Goal: Transaction & Acquisition: Purchase product/service

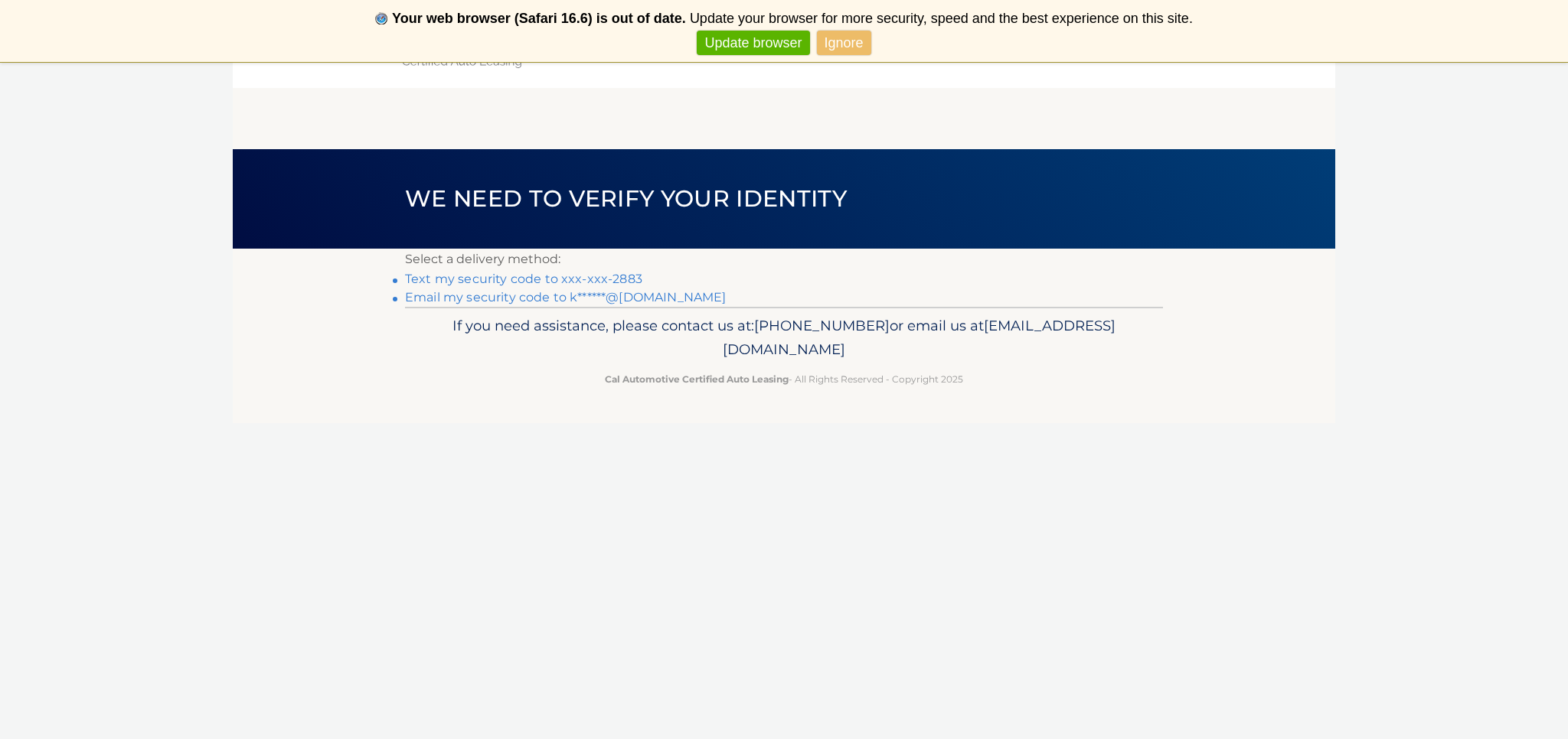
click at [513, 300] on link "Email my security code to k******@yahoo.com" at bounding box center [566, 297] width 322 height 15
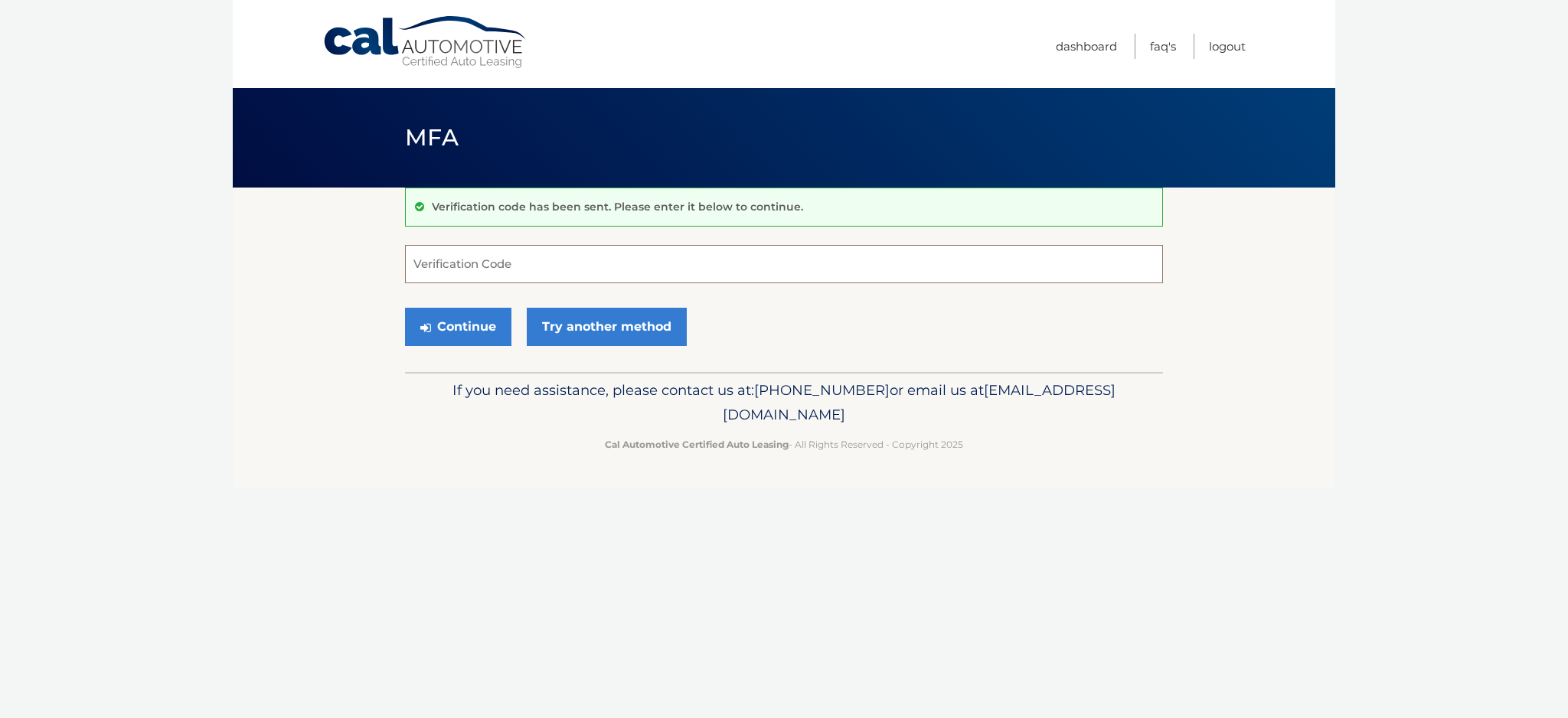
click at [464, 262] on input "Verification Code" at bounding box center [784, 264] width 758 height 38
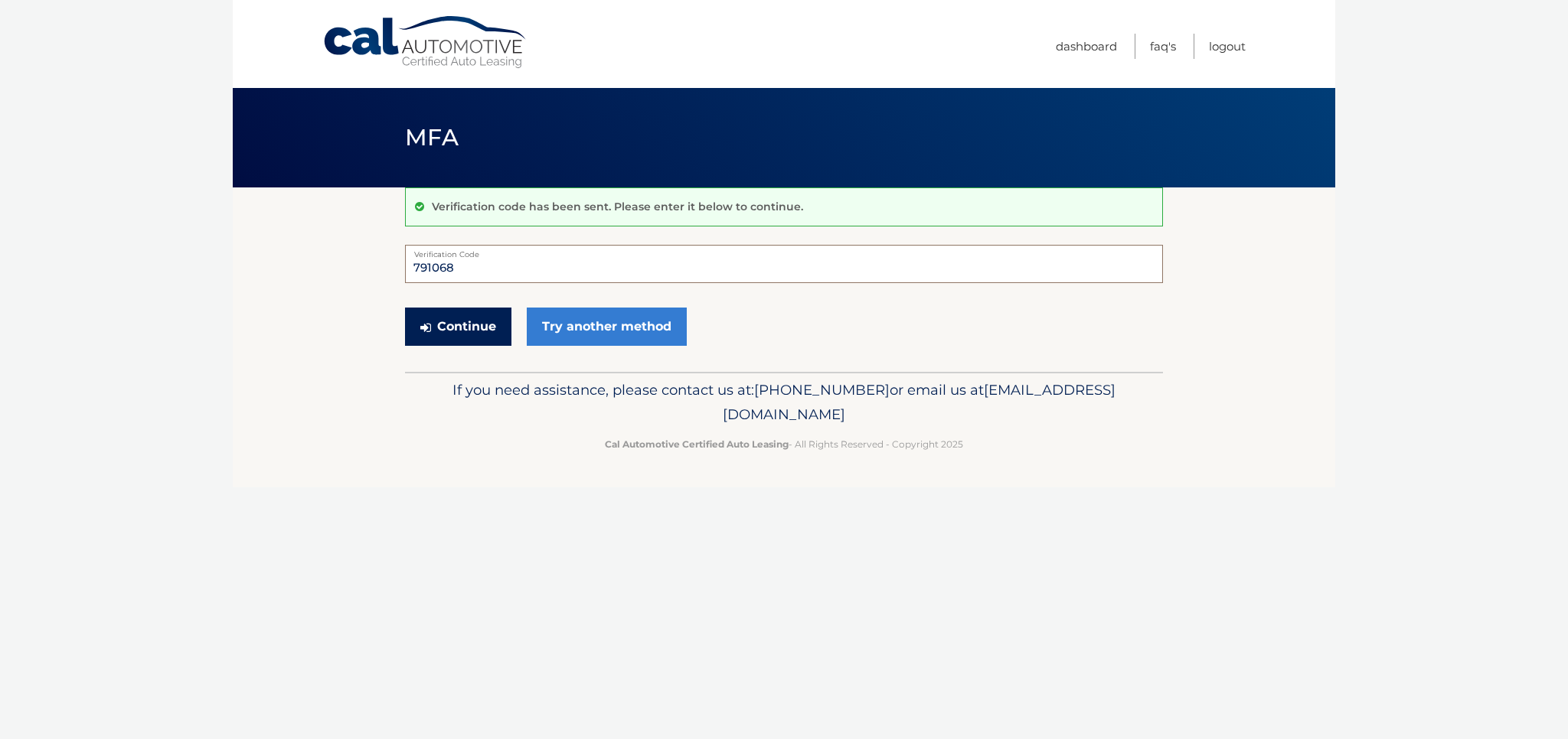
type input "791068"
click at [471, 329] on button "Continue" at bounding box center [458, 326] width 106 height 38
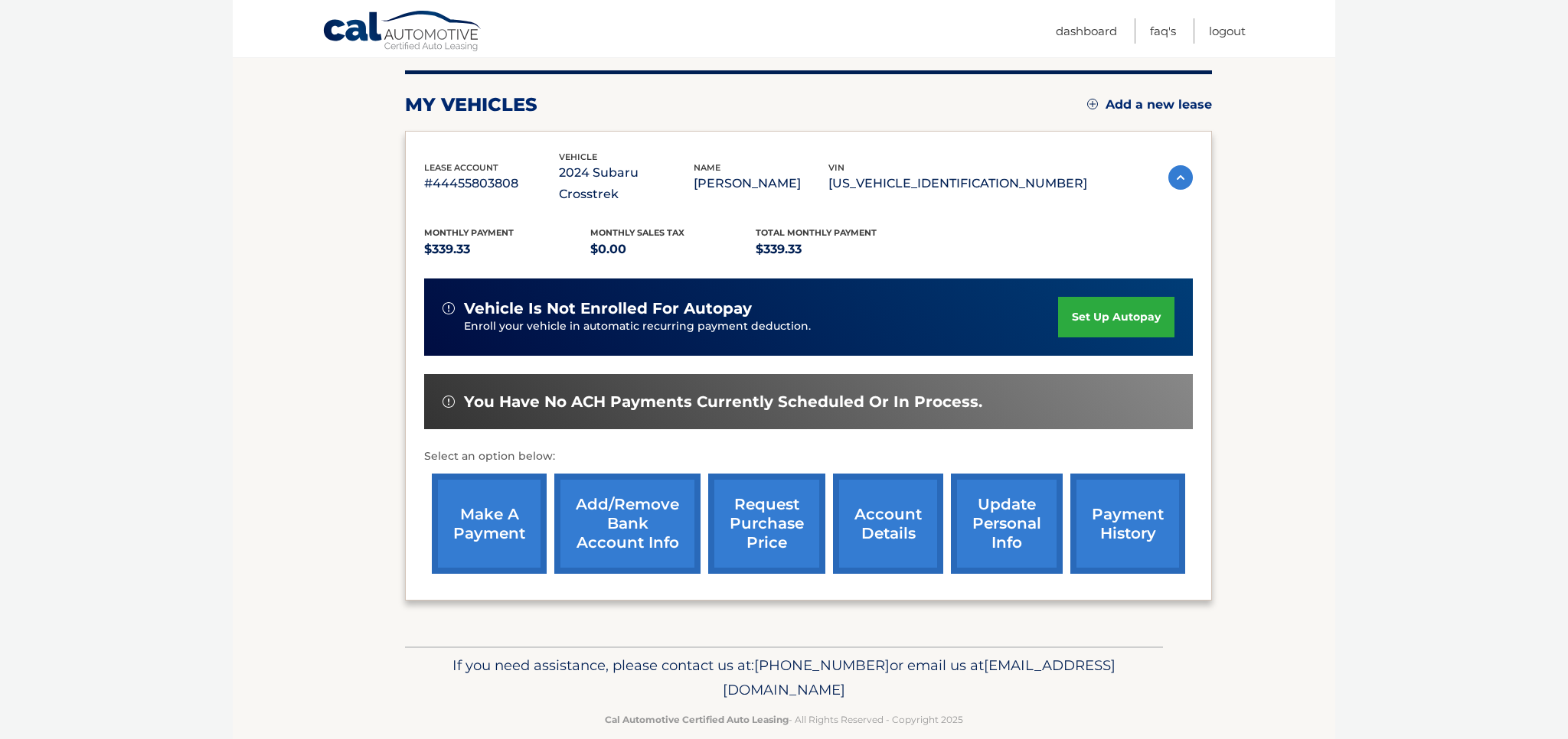
scroll to position [184, 0]
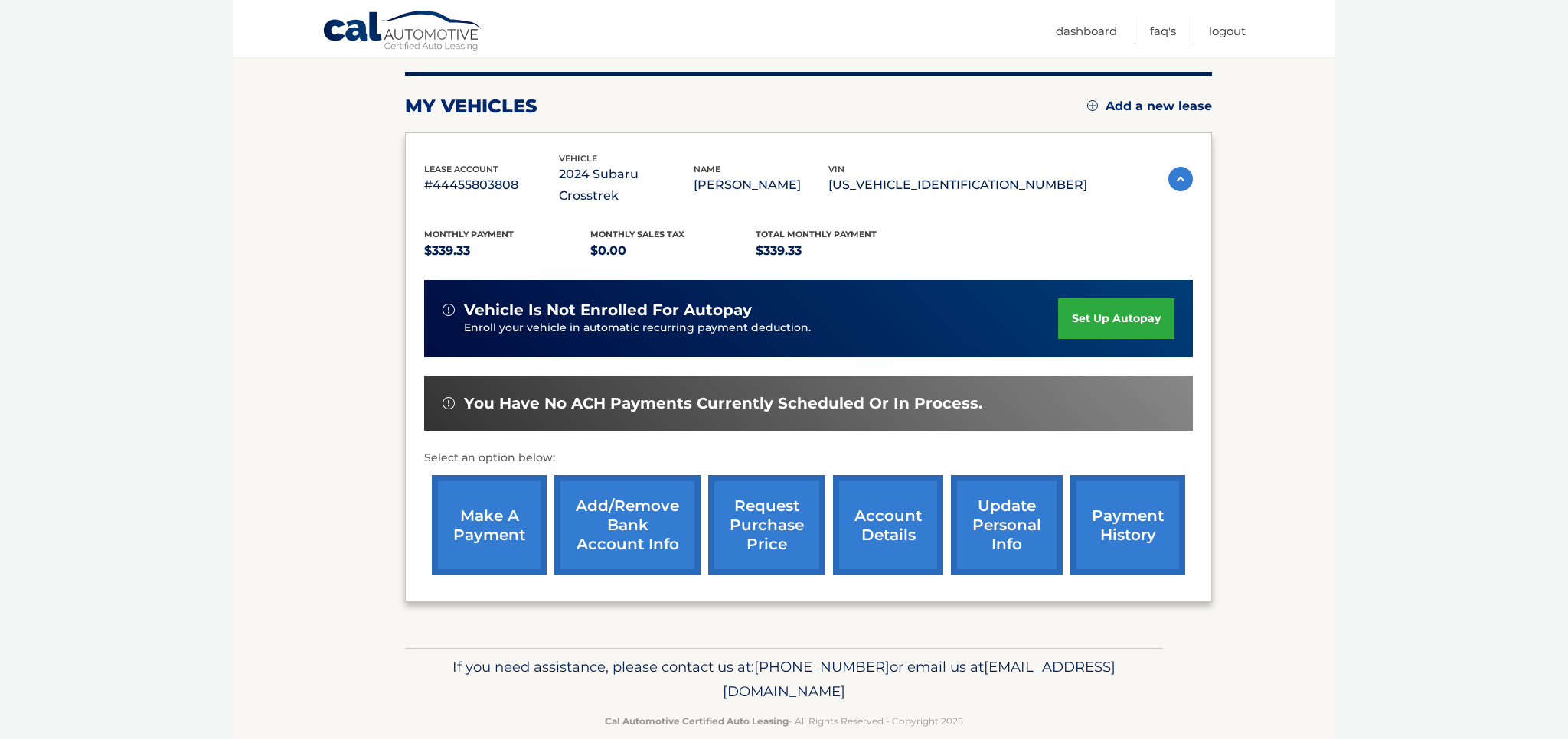
click at [490, 491] on link "make a payment" at bounding box center [489, 525] width 115 height 100
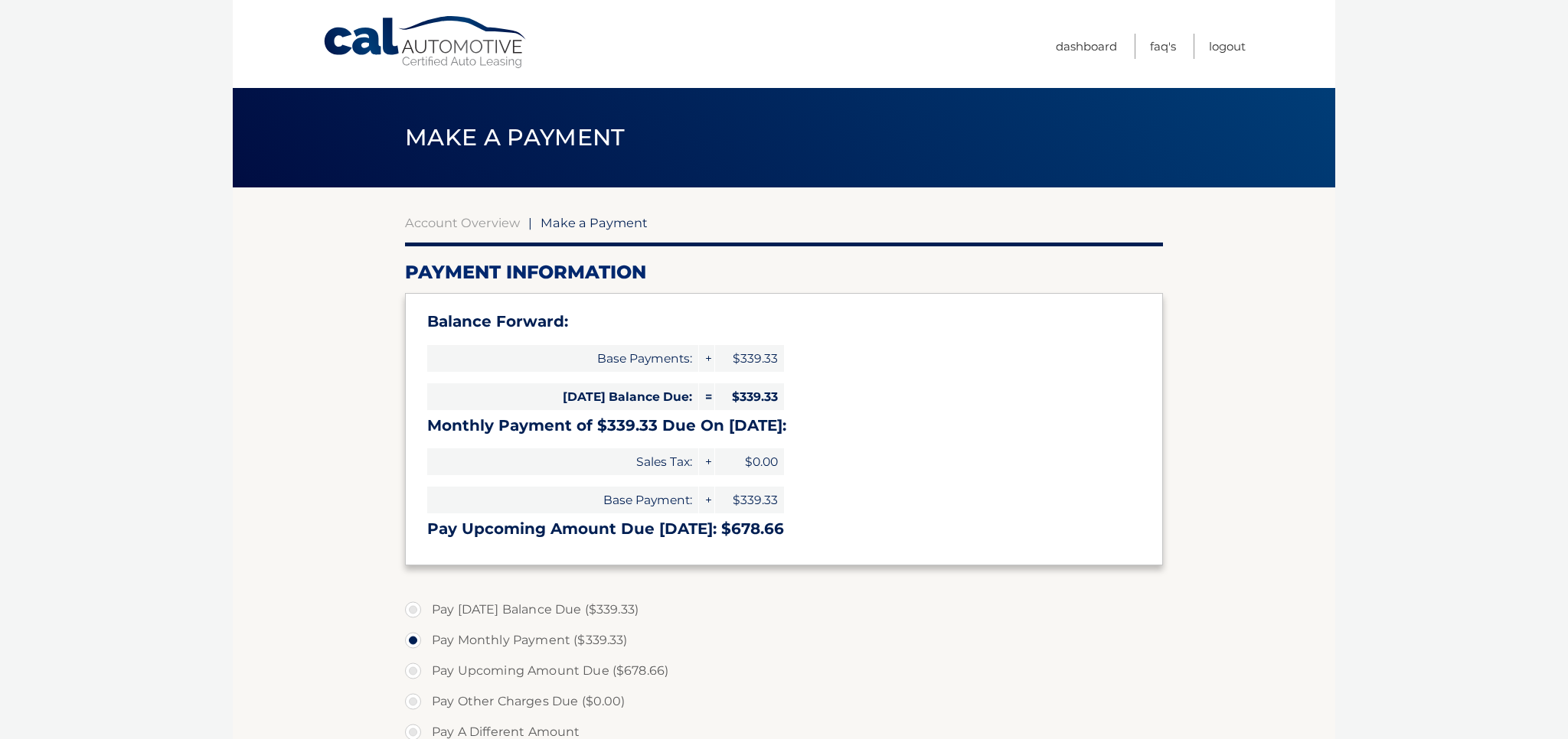
select select "NjFhMGU4MjYtY2IwMC00ZjkzLWI2OWUtMjdlMTdjYzliNGNi"
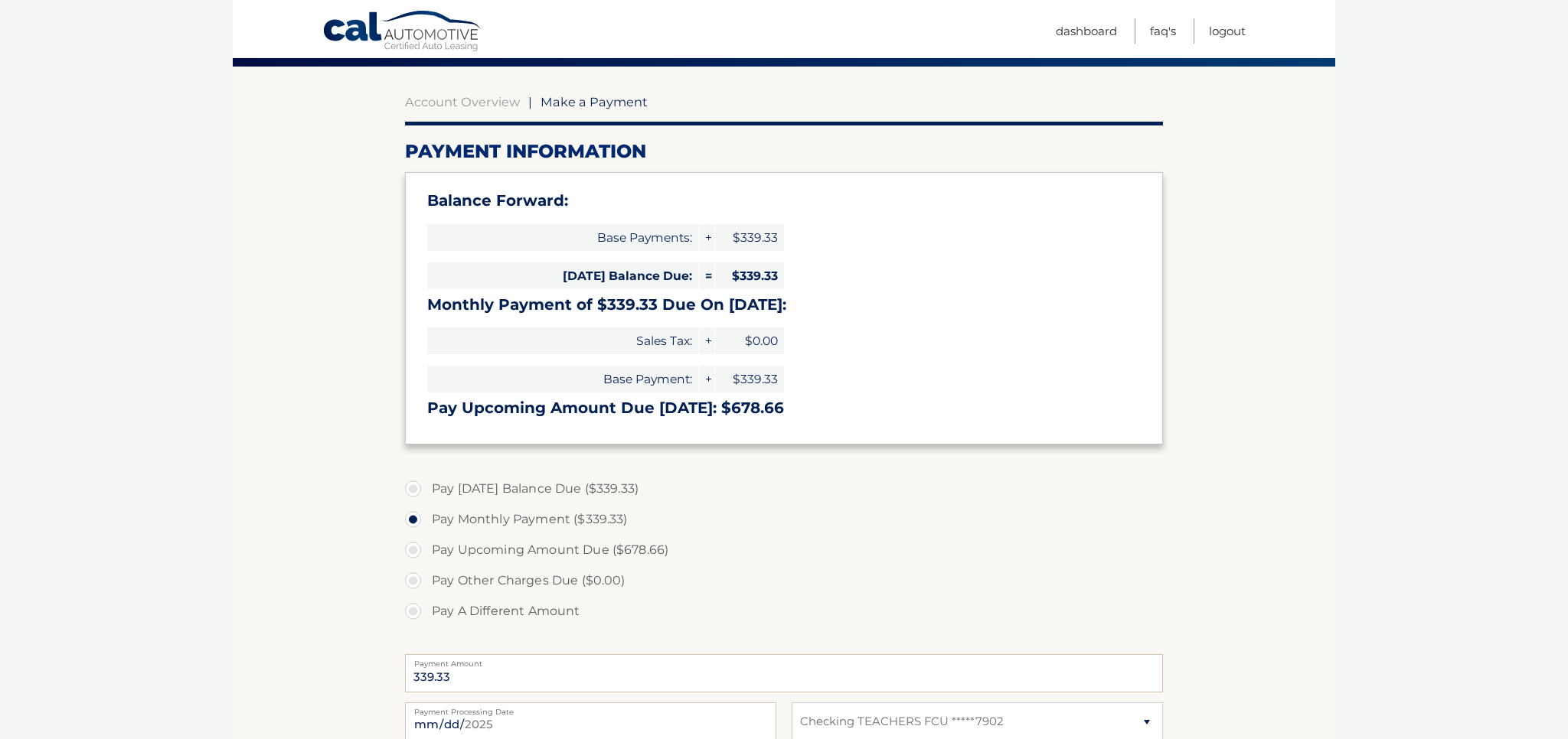
scroll to position [122, 0]
click at [414, 485] on label "Pay Today's Balance Due ($339.33)" at bounding box center [784, 488] width 758 height 30
click at [414, 485] on input "Pay Today's Balance Due ($339.33)" at bounding box center [419, 485] width 16 height 24
radio input "true"
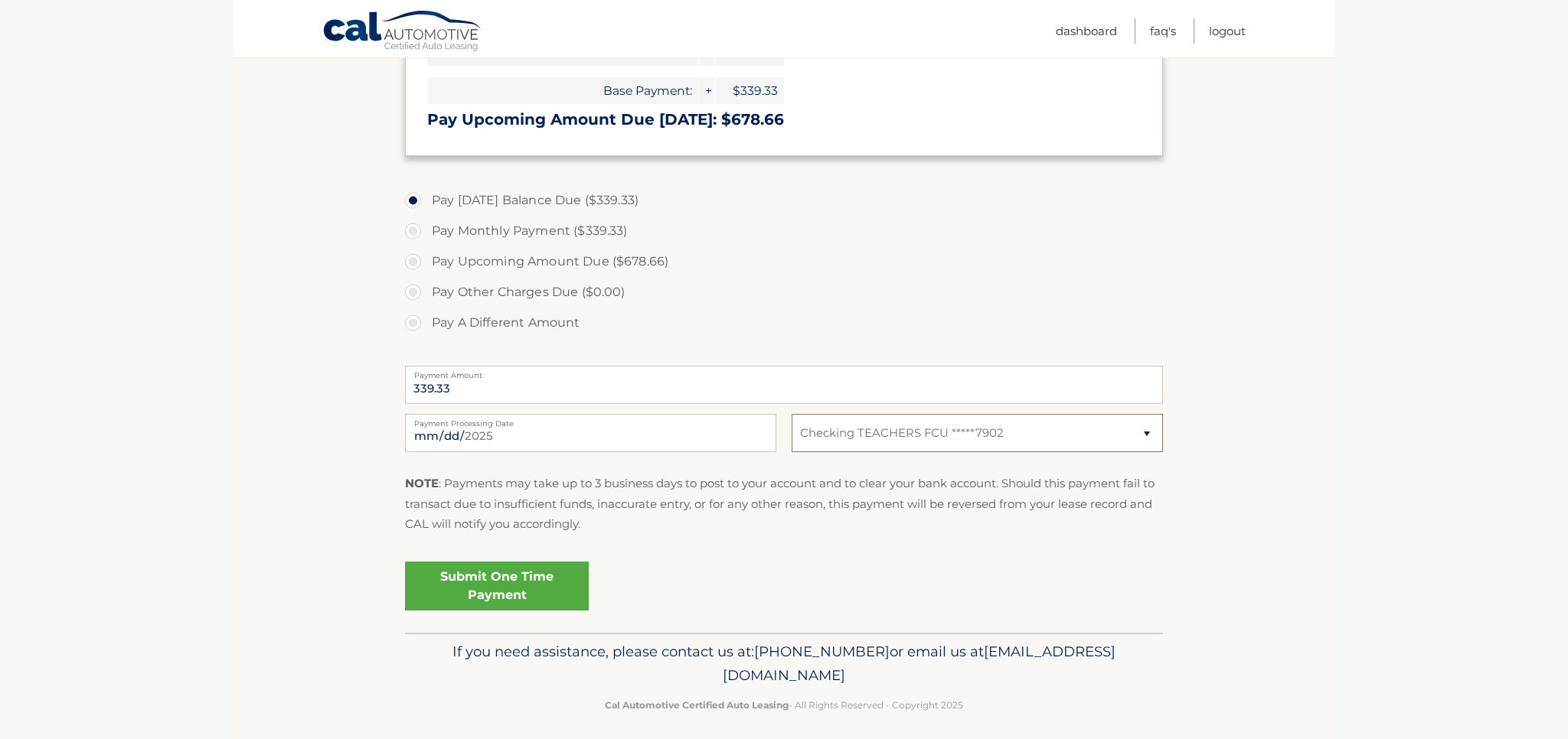
scroll to position [410, 0]
click at [510, 581] on link "Submit One Time Payment" at bounding box center [497, 586] width 184 height 49
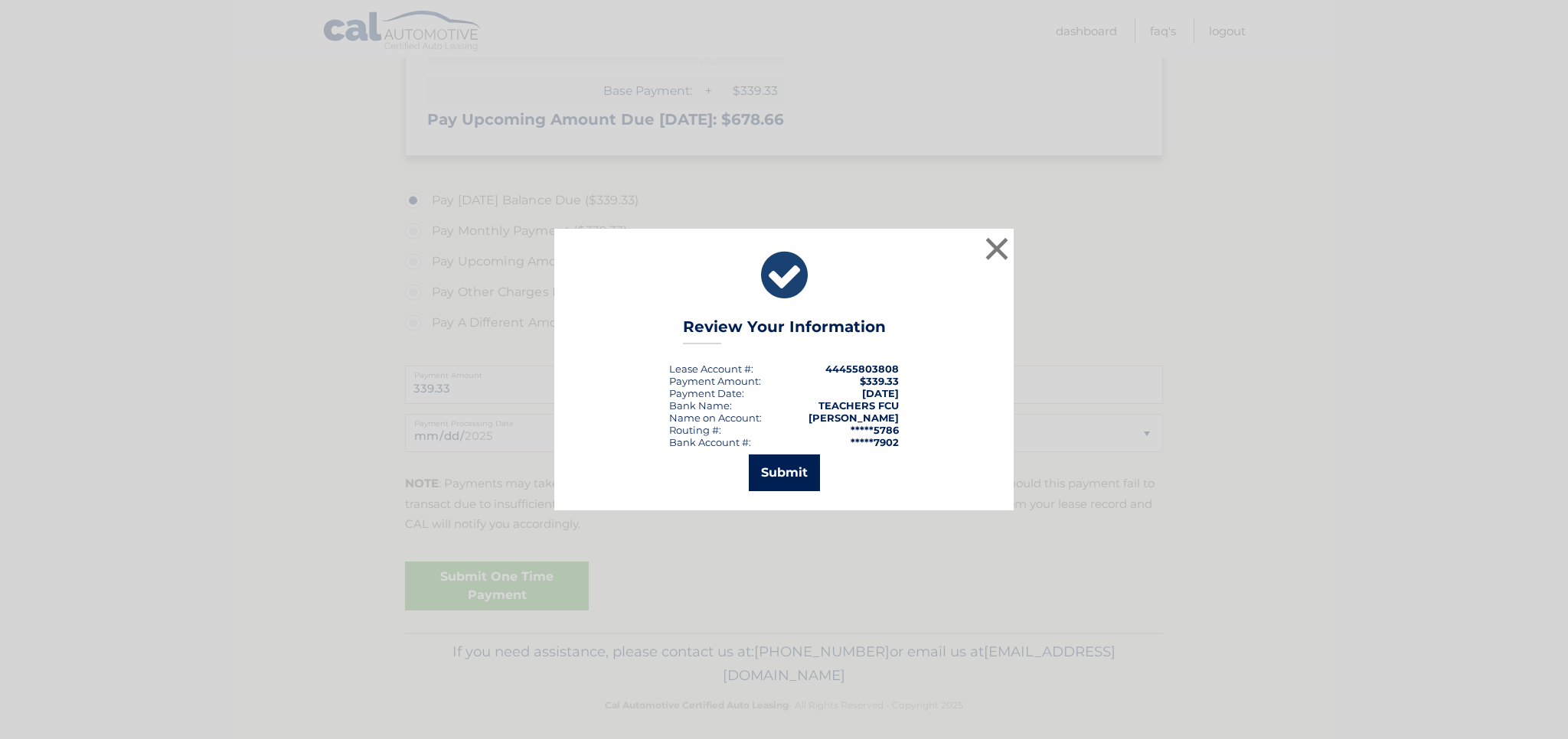
click at [782, 475] on button "Submit" at bounding box center [784, 472] width 71 height 37
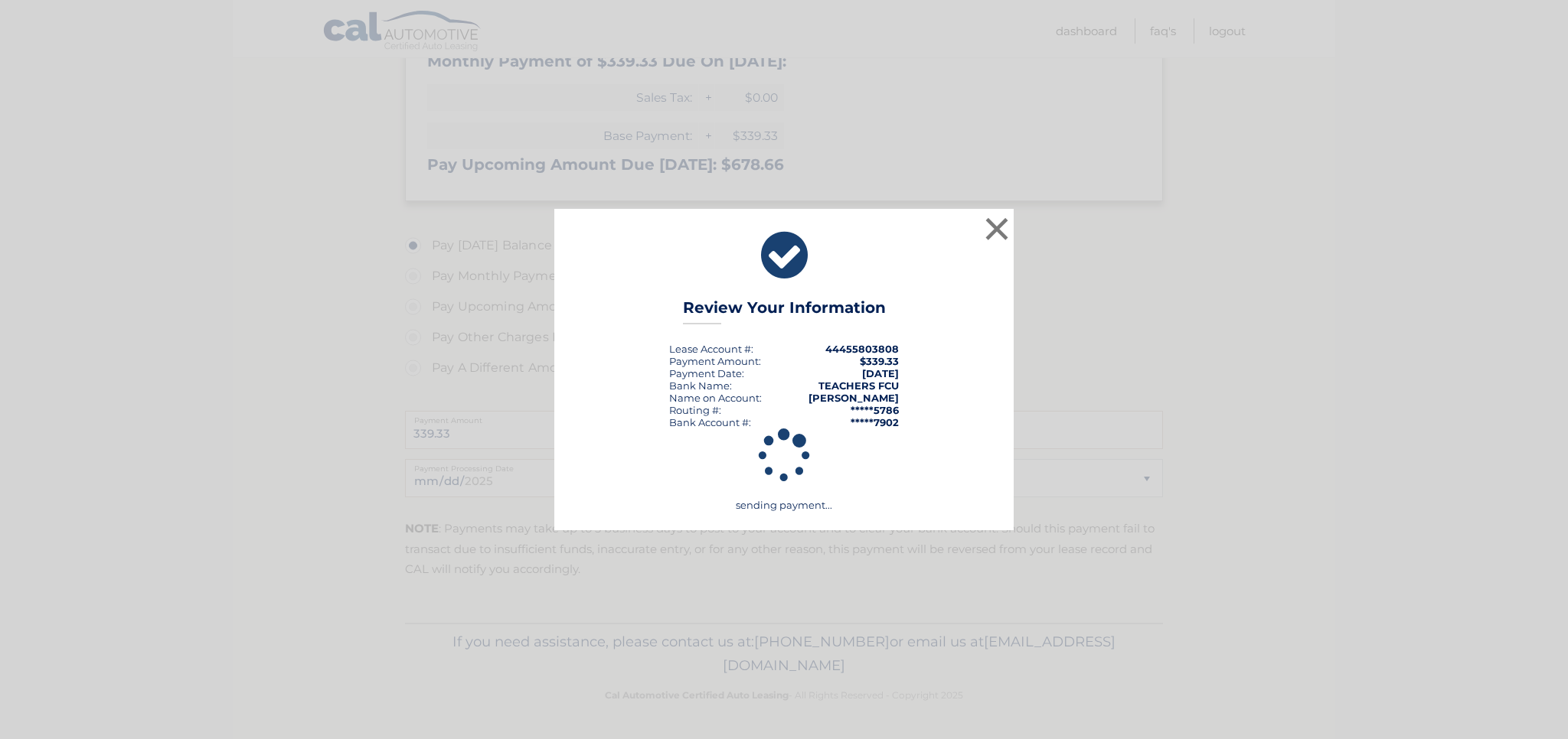
scroll to position [359, 0]
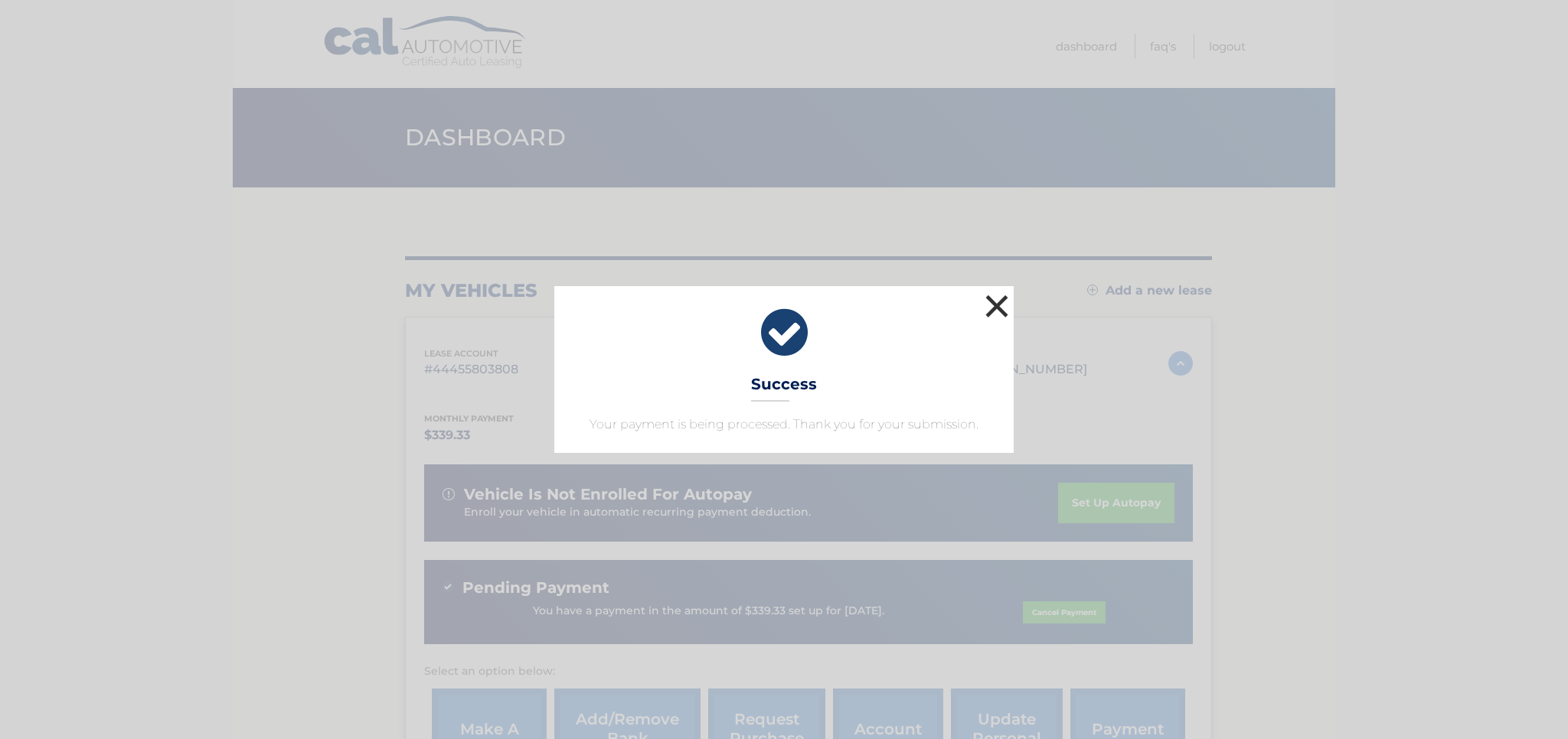
click at [997, 306] on button "×" at bounding box center [996, 306] width 30 height 30
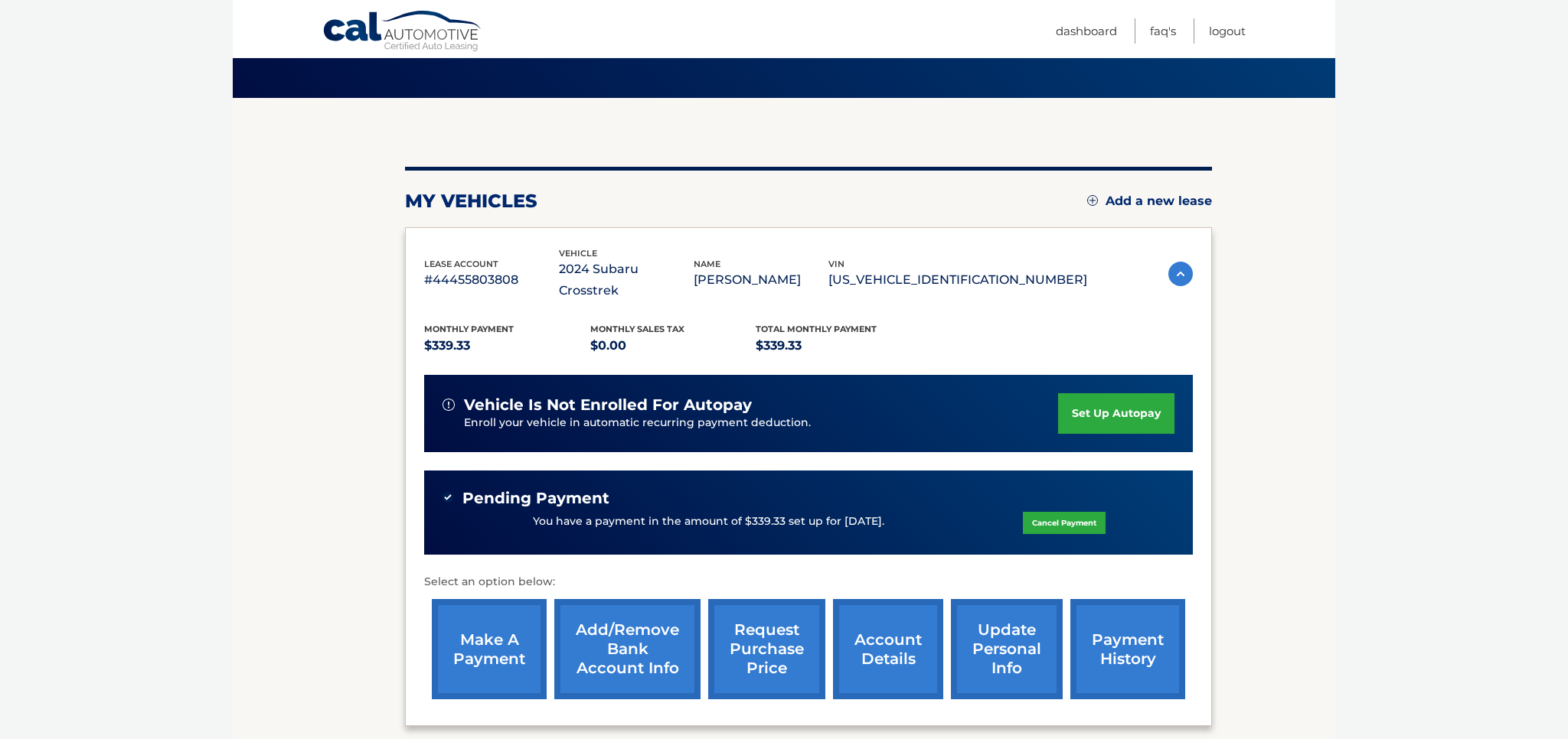
scroll to position [91, 0]
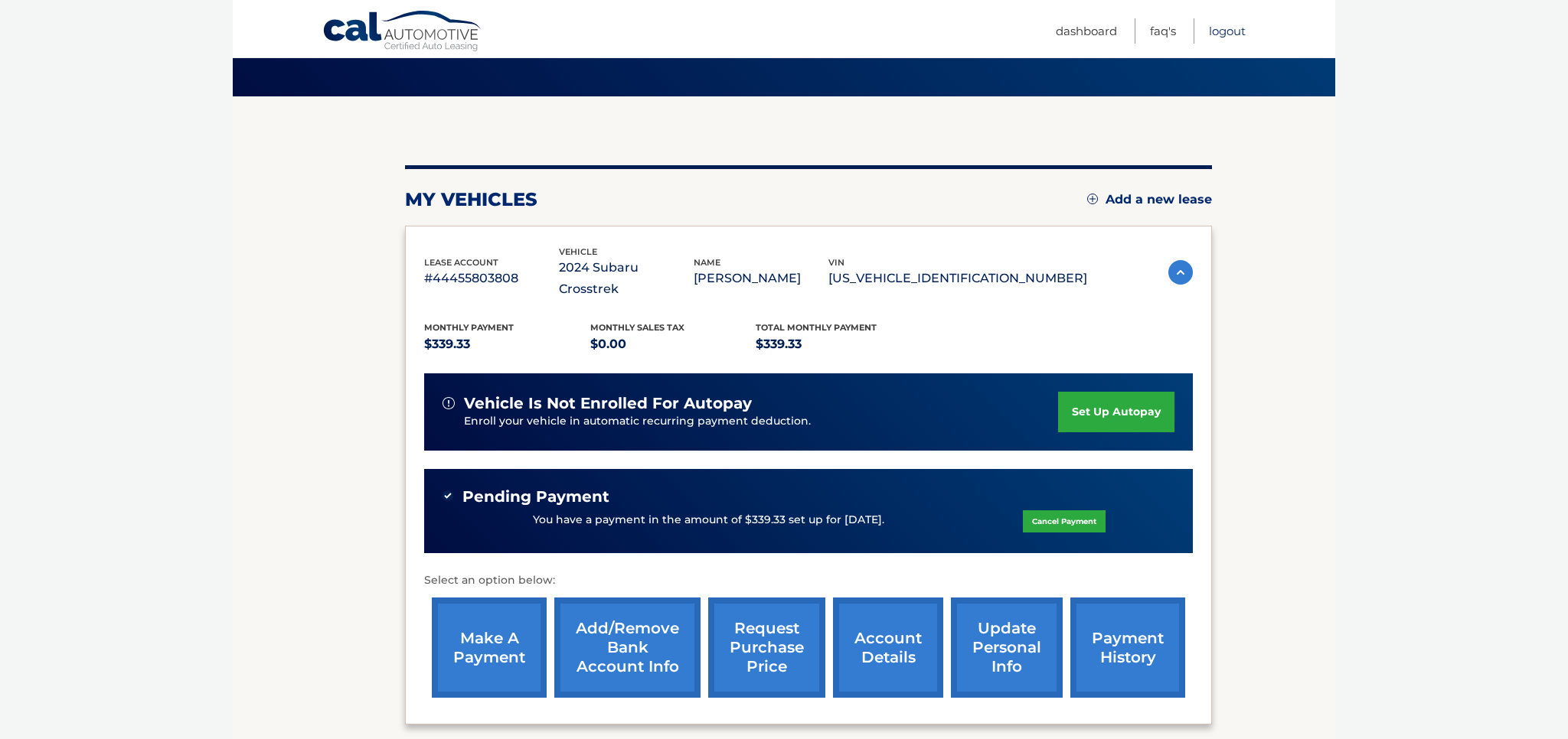
click at [1236, 37] on link "Logout" at bounding box center [1227, 31] width 37 height 25
